Goal: Transaction & Acquisition: Purchase product/service

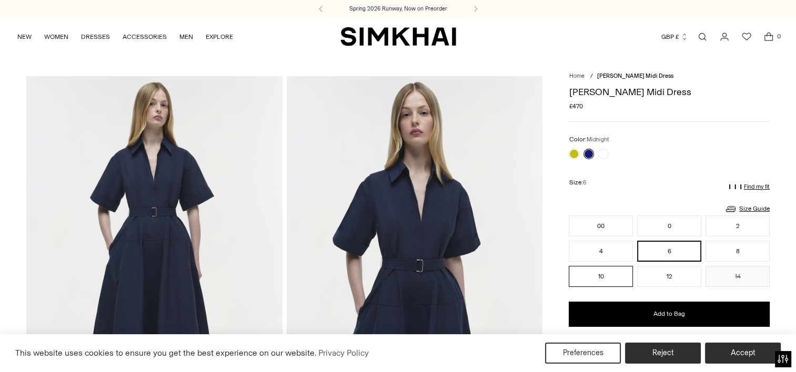
click at [595, 272] on button "10" at bounding box center [600, 276] width 64 height 21
click at [759, 206] on link "Size Guide" at bounding box center [746, 208] width 45 height 13
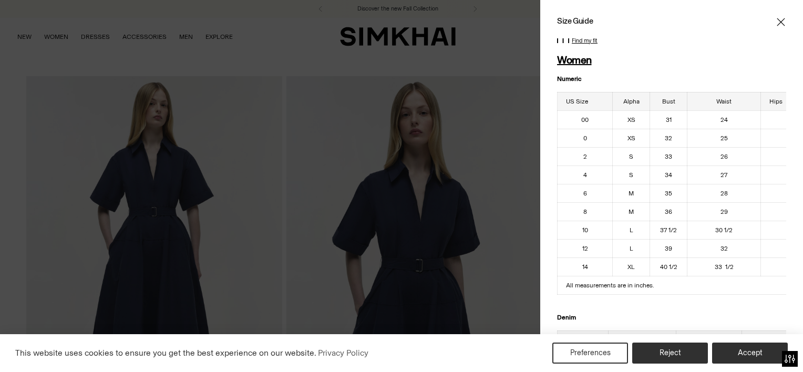
click at [777, 19] on icon "Close" at bounding box center [781, 22] width 8 height 11
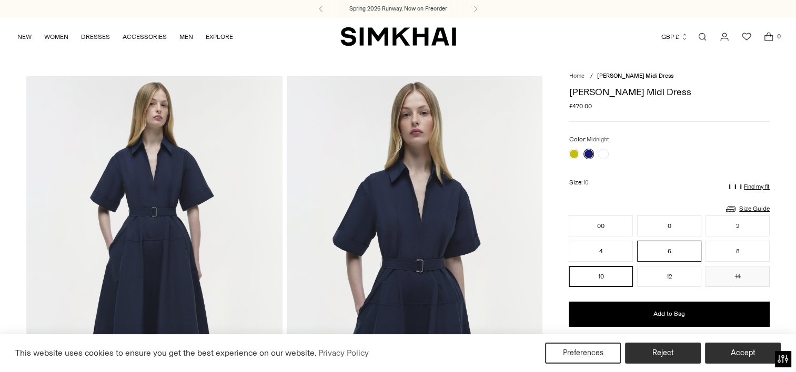
click at [665, 250] on button "6" at bounding box center [669, 251] width 64 height 21
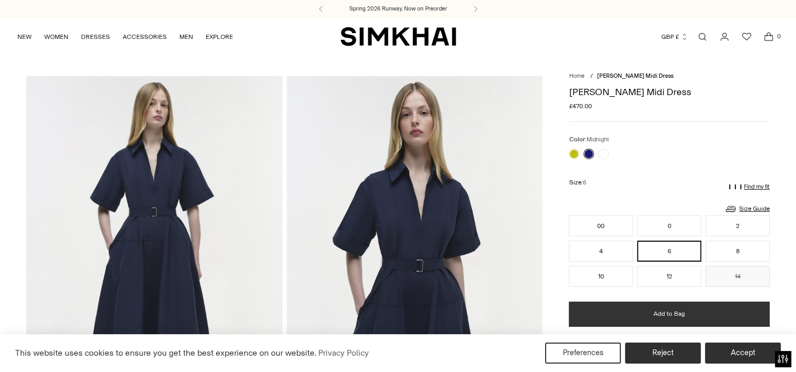
click at [650, 316] on button "Add to Bag" at bounding box center [668, 314] width 201 height 25
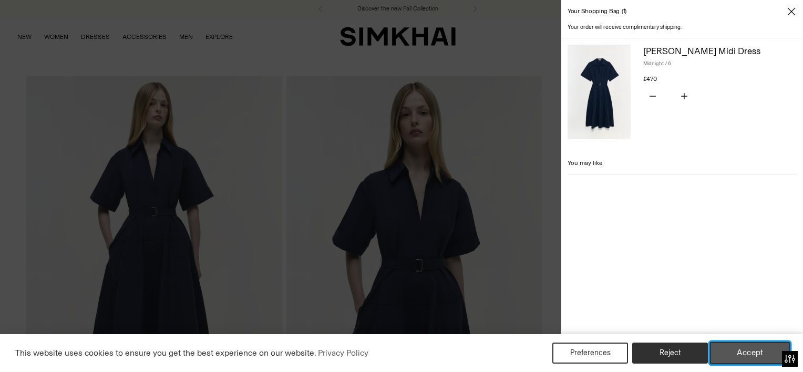
click at [730, 353] on button "Accept" at bounding box center [750, 353] width 80 height 22
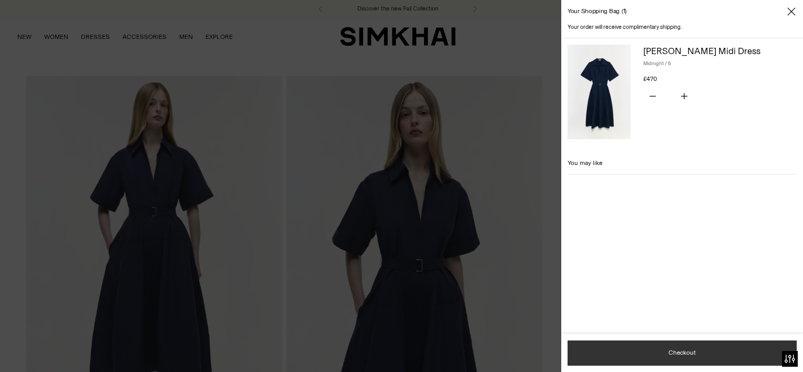
click at [693, 354] on button "Checkout" at bounding box center [682, 353] width 229 height 25
click at [674, 353] on button "Checkout" at bounding box center [682, 353] width 229 height 25
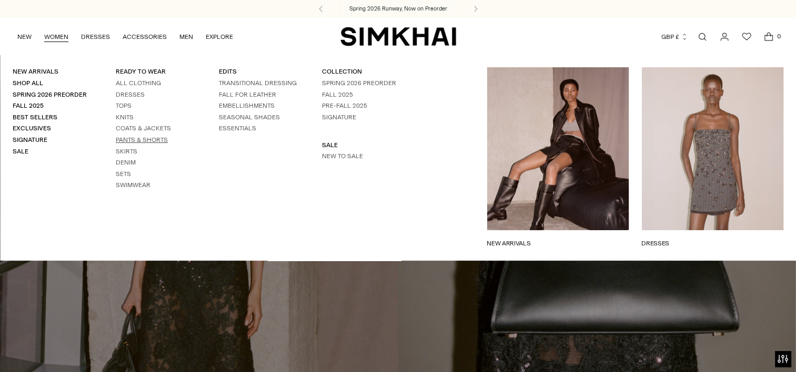
click at [126, 138] on link "Pants & Shorts" at bounding box center [142, 139] width 52 height 7
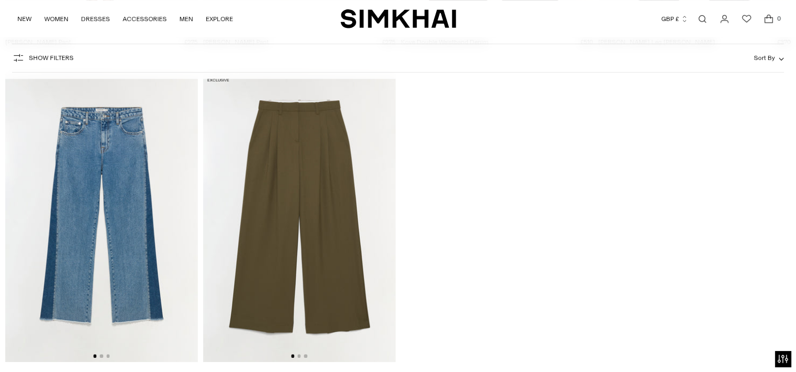
scroll to position [4506, 0]
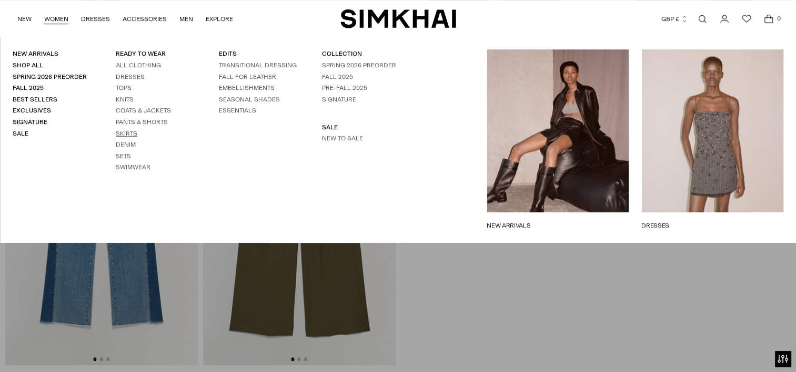
click at [117, 134] on link "Skirts" at bounding box center [127, 133] width 22 height 7
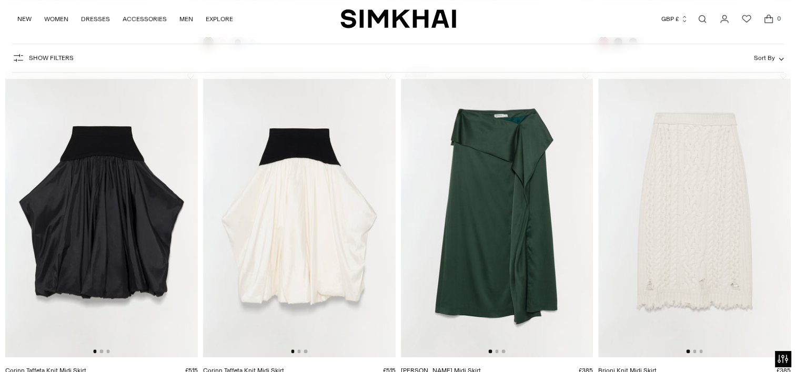
scroll to position [755, 0]
